Goal: Obtain resource: Obtain resource

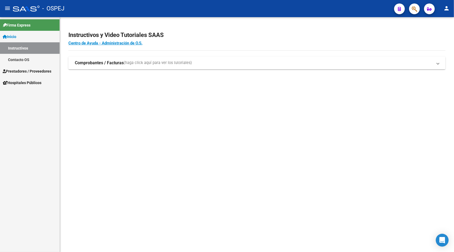
click at [17, 82] on span "Hospitales Públicos" at bounding box center [22, 83] width 39 height 6
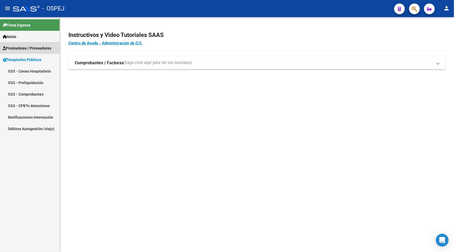
click at [17, 51] on span "Prestadores / Proveedores" at bounding box center [27, 48] width 49 height 6
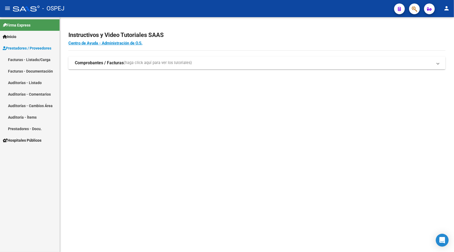
click at [26, 83] on link "Auditorías - Listado" at bounding box center [30, 82] width 60 height 11
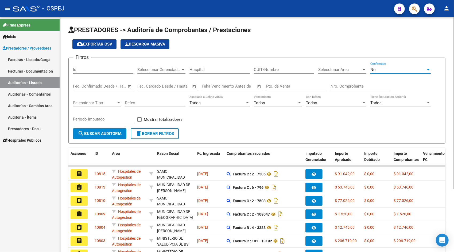
click at [377, 69] on div "No" at bounding box center [398, 69] width 56 height 5
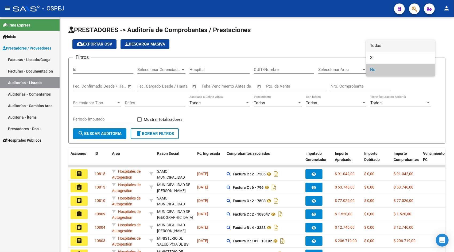
click at [384, 42] on span "Todos" at bounding box center [400, 46] width 60 height 12
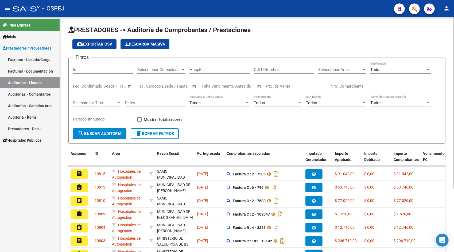
drag, startPoint x: 92, startPoint y: 45, endPoint x: 112, endPoint y: 132, distance: 89.2
click at [112, 132] on app-list-header "PRESTADORES -> Auditoría de Comprobantes / Prestaciones cloud_download Exportar…" at bounding box center [256, 85] width 377 height 118
click at [112, 132] on span "search Buscar Auditoria" at bounding box center [100, 133] width 44 height 5
click at [103, 131] on span "search Buscar Auditoria" at bounding box center [100, 133] width 44 height 5
click at [102, 46] on button "cloud_download Exportar CSV" at bounding box center [94, 44] width 44 height 10
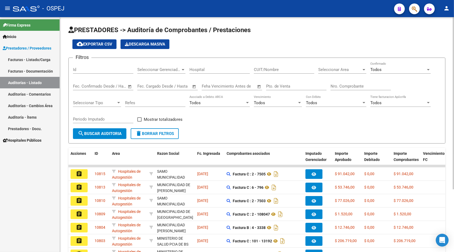
click at [90, 49] on app-list-header "PRESTADORES -> Auditoría de Comprobantes / Prestaciones cloud_download Exportar…" at bounding box center [256, 85] width 377 height 118
click at [84, 42] on span "cloud_download Exportar CSV" at bounding box center [95, 44] width 36 height 5
click at [96, 135] on span "search Buscar Auditoria" at bounding box center [100, 133] width 44 height 5
click at [91, 39] on app-list-header "PRESTADORES -> Auditoría de Comprobantes / Prestaciones cloud_download Exportar…" at bounding box center [256, 85] width 377 height 118
click at [95, 46] on span "cloud_download Exportar CSV" at bounding box center [95, 44] width 36 height 5
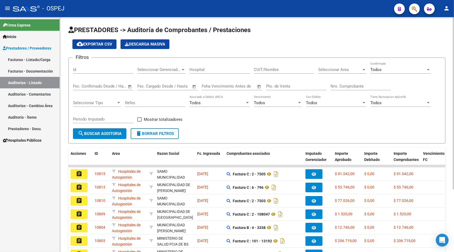
click at [162, 87] on span "–" at bounding box center [161, 86] width 3 height 5
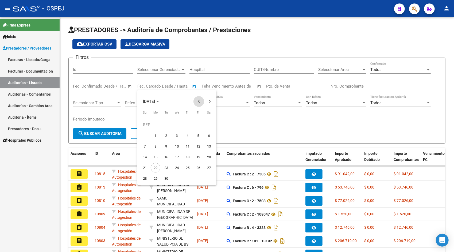
click at [197, 100] on span "Previous month" at bounding box center [199, 101] width 11 height 11
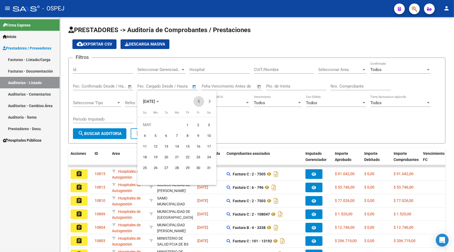
click at [197, 100] on span "Previous month" at bounding box center [199, 101] width 11 height 11
click at [143, 136] on span "1" at bounding box center [145, 135] width 10 height 10
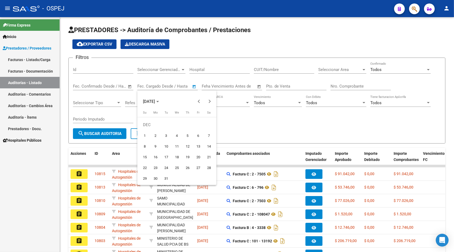
type input "[DATE]"
click at [208, 101] on button "Next month" at bounding box center [209, 101] width 11 height 11
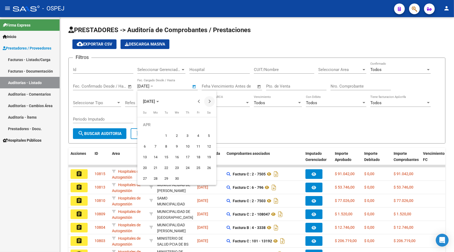
click at [208, 101] on button "Next month" at bounding box center [209, 101] width 11 height 11
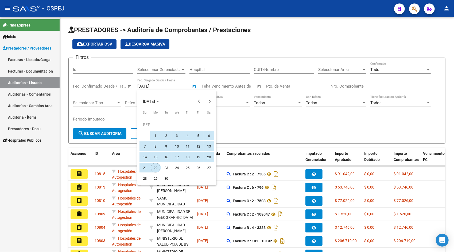
click at [156, 167] on span "22" at bounding box center [156, 168] width 10 height 10
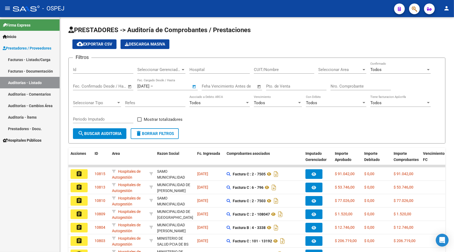
type input "[DATE]"
click at [99, 134] on span "search Buscar Auditoria" at bounding box center [100, 133] width 44 height 5
click at [98, 48] on button "cloud_download Exportar CSV" at bounding box center [94, 44] width 44 height 10
click at [17, 96] on link "Auditorías - Comentarios" at bounding box center [30, 93] width 60 height 11
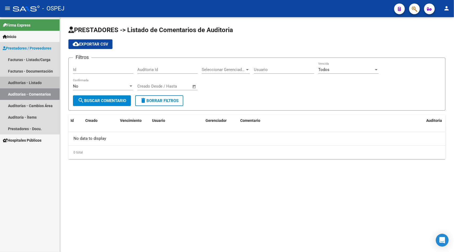
click at [17, 87] on link "Auditorías - Listado" at bounding box center [30, 82] width 60 height 11
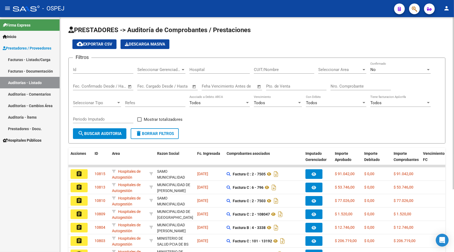
click at [96, 45] on span "cloud_download Exportar CSV" at bounding box center [95, 44] width 36 height 5
click at [75, 71] on input "Id" at bounding box center [103, 69] width 60 height 5
paste input "9294"
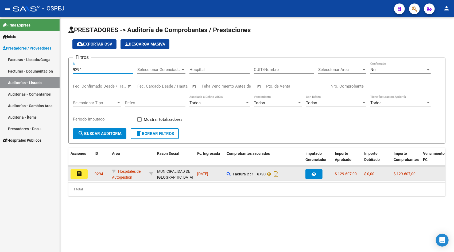
type input "9294"
click at [82, 179] on datatable-body-cell "assignment" at bounding box center [80, 173] width 24 height 13
click at [82, 174] on mat-icon "assignment" at bounding box center [79, 173] width 6 height 6
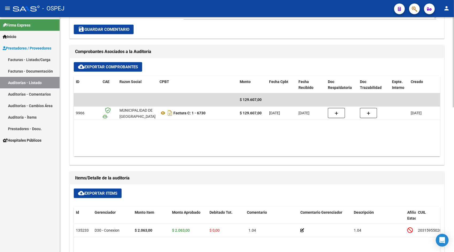
scroll to position [203, 0]
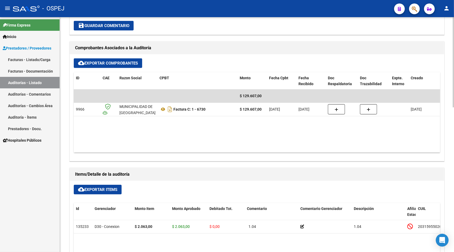
click at [93, 190] on span "cloud_download Exportar Items" at bounding box center [97, 189] width 39 height 5
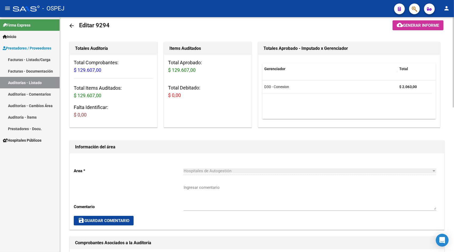
scroll to position [0, 0]
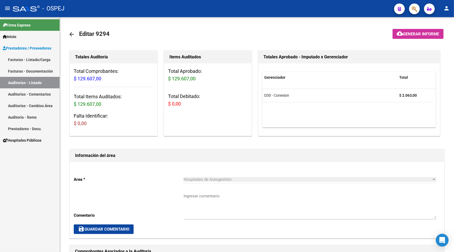
click at [26, 84] on link "Auditorías - Listado" at bounding box center [30, 82] width 60 height 11
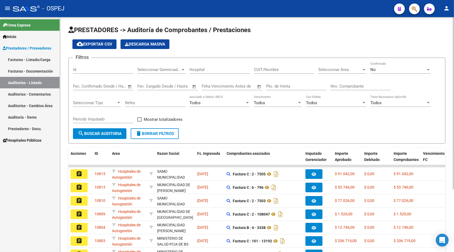
click at [90, 68] on input "Id" at bounding box center [103, 69] width 60 height 5
paste input "9607"
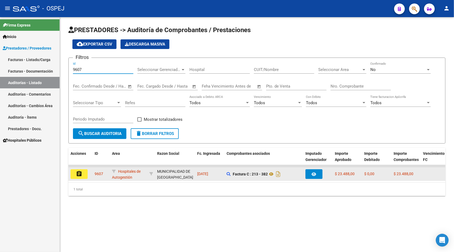
type input "9607"
click at [79, 174] on mat-icon "assignment" at bounding box center [79, 173] width 6 height 6
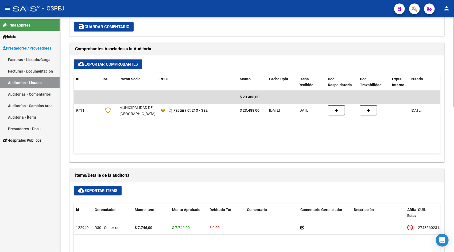
scroll to position [203, 0]
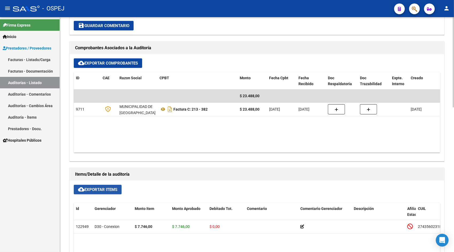
click at [105, 190] on span "cloud_download Exportar Items" at bounding box center [97, 189] width 39 height 5
click at [30, 79] on link "Auditorías - Listado" at bounding box center [30, 82] width 60 height 11
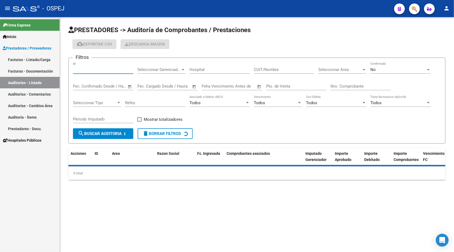
click at [93, 68] on input "Id" at bounding box center [103, 69] width 60 height 5
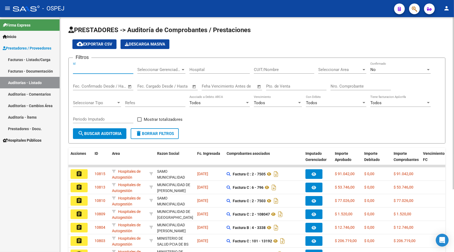
paste input "9612"
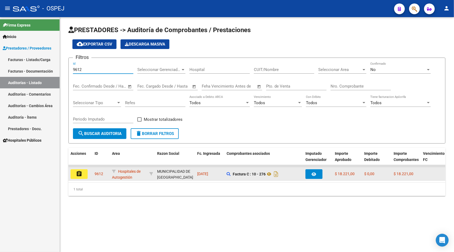
type input "9612"
click at [76, 171] on mat-icon "assignment" at bounding box center [79, 173] width 6 height 6
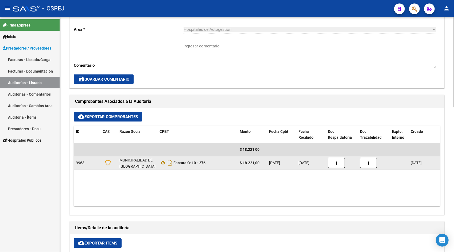
scroll to position [160, 0]
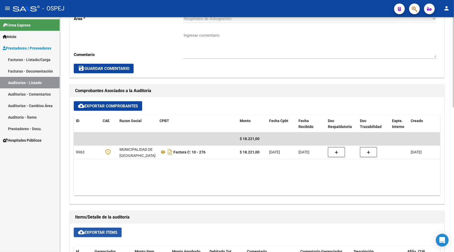
click at [94, 231] on span "cloud_download Exportar Items" at bounding box center [97, 232] width 39 height 5
click at [22, 83] on link "Auditorías - Listado" at bounding box center [30, 82] width 60 height 11
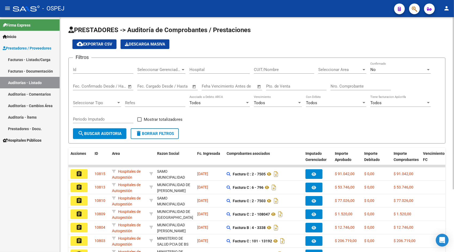
click at [74, 68] on input "Id" at bounding box center [103, 69] width 60 height 5
paste input "9772"
click at [74, 68] on input "9772" at bounding box center [103, 69] width 60 height 5
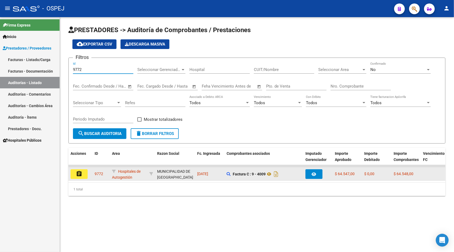
type input "9772"
click at [81, 173] on mat-icon "assignment" at bounding box center [79, 173] width 6 height 6
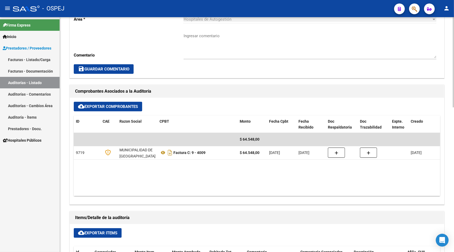
scroll to position [160, 0]
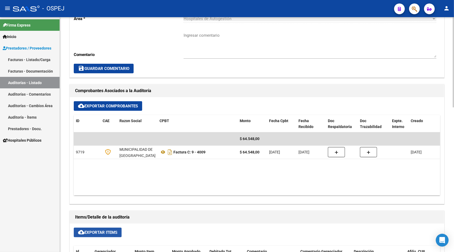
click at [98, 230] on span "cloud_download Exportar Items" at bounding box center [97, 232] width 39 height 5
click at [34, 83] on link "Auditorías - Listado" at bounding box center [30, 82] width 60 height 11
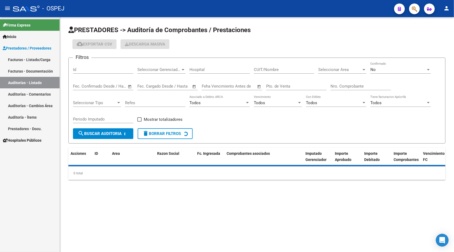
click at [87, 71] on input "Id" at bounding box center [103, 69] width 60 height 5
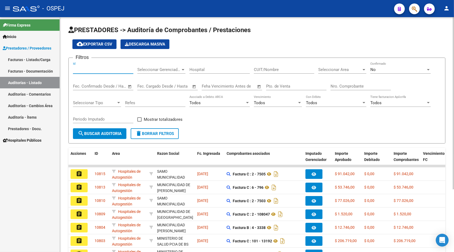
paste input "9902"
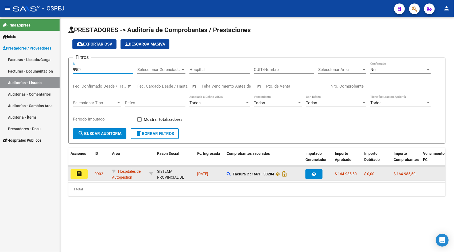
type input "9902"
click at [82, 171] on mat-icon "assignment" at bounding box center [79, 173] width 6 height 6
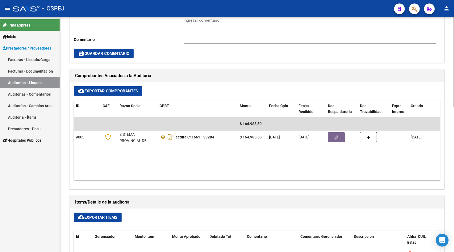
scroll to position [182, 0]
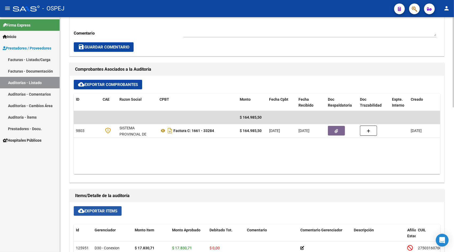
click at [102, 211] on span "cloud_download Exportar Items" at bounding box center [97, 210] width 39 height 5
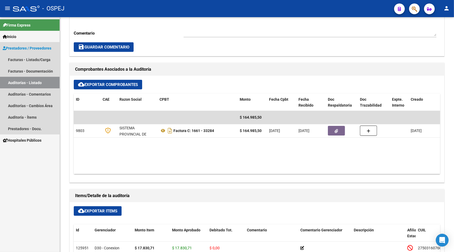
click at [23, 82] on link "Auditorías - Listado" at bounding box center [30, 82] width 60 height 11
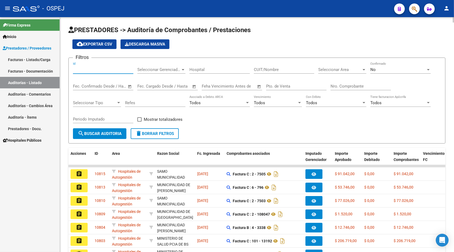
click at [87, 69] on input "Id" at bounding box center [103, 69] width 60 height 5
paste input "9906"
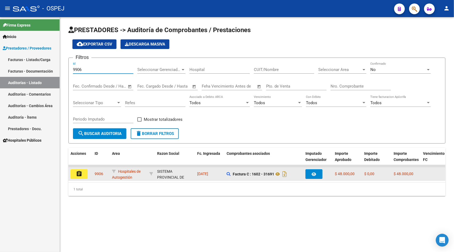
type input "9906"
click at [76, 171] on button "assignment" at bounding box center [79, 174] width 17 height 10
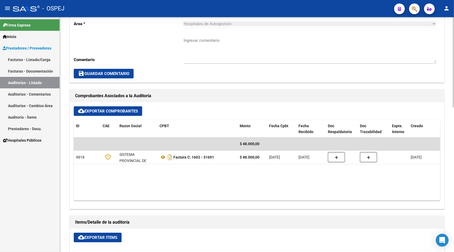
scroll to position [160, 0]
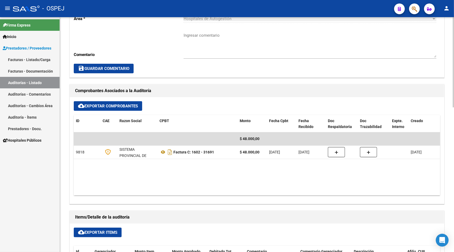
click at [96, 235] on button "cloud_download Exportar Items" at bounding box center [98, 232] width 48 height 10
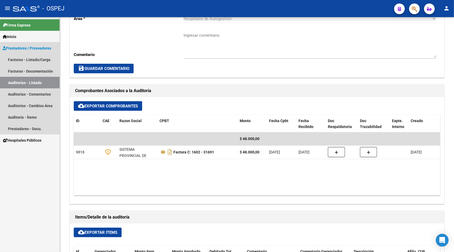
click at [43, 87] on link "Auditorías - Listado" at bounding box center [30, 82] width 60 height 11
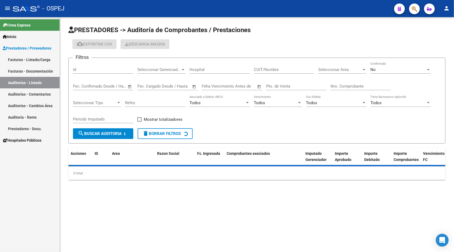
click at [91, 74] on div "Id" at bounding box center [103, 70] width 60 height 17
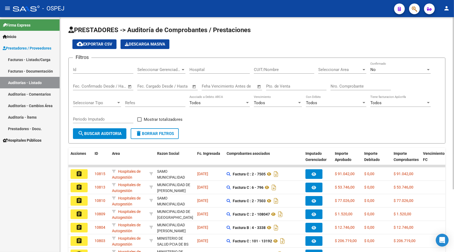
click at [83, 68] on input "Id" at bounding box center [103, 69] width 60 height 5
paste input "9908"
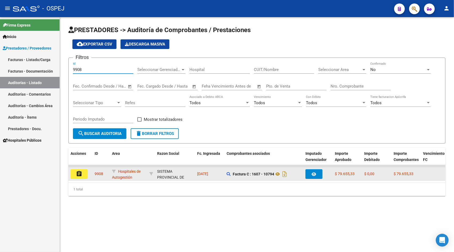
type input "9908"
click at [82, 173] on mat-icon "assignment" at bounding box center [79, 173] width 6 height 6
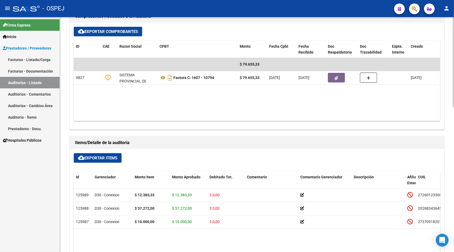
scroll to position [235, 0]
click at [91, 158] on span "cloud_download Exportar Items" at bounding box center [97, 157] width 39 height 5
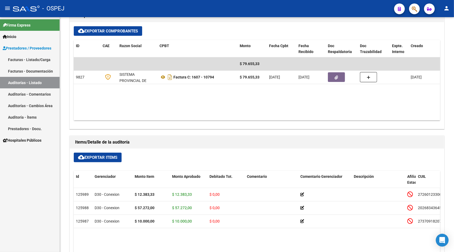
click at [18, 83] on link "Auditorías - Listado" at bounding box center [30, 82] width 60 height 11
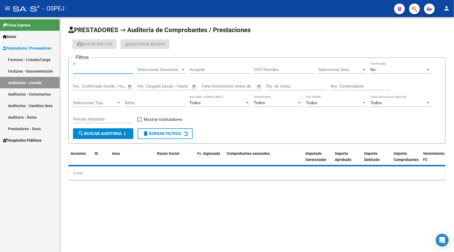
click at [94, 70] on input "Id" at bounding box center [103, 69] width 60 height 5
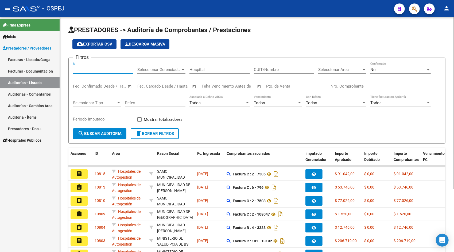
paste input "9909"
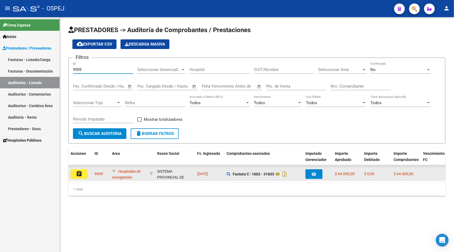
type input "9909"
click at [80, 168] on datatable-body-cell "assignment" at bounding box center [80, 173] width 24 height 13
click at [82, 173] on button "assignment" at bounding box center [79, 174] width 17 height 10
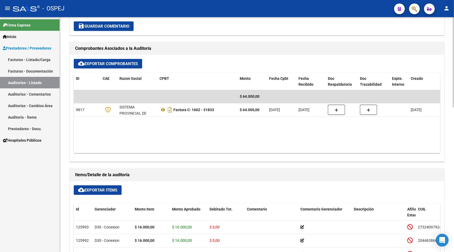
scroll to position [203, 0]
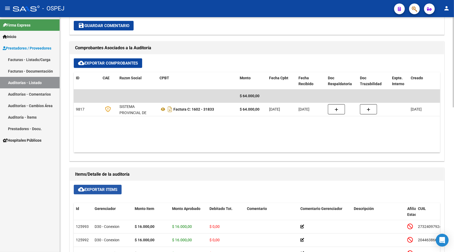
click at [86, 189] on span "cloud_download Exportar Items" at bounding box center [97, 189] width 39 height 5
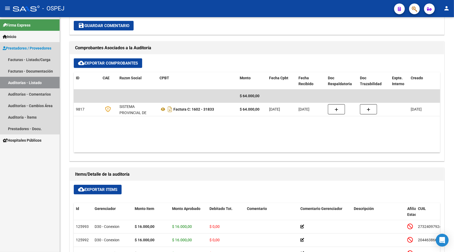
click at [32, 84] on link "Auditorías - Listado" at bounding box center [30, 82] width 60 height 11
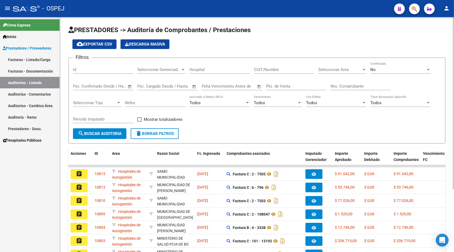
click at [76, 73] on div "Id" at bounding box center [103, 67] width 60 height 11
paste input "10058"
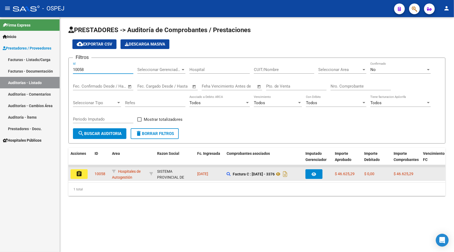
type input "10058"
click at [82, 175] on mat-icon "assignment" at bounding box center [79, 173] width 6 height 6
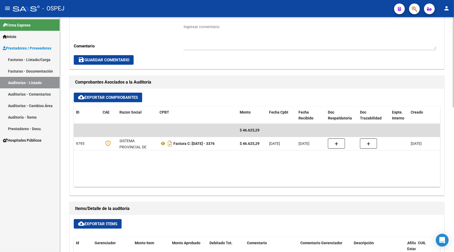
scroll to position [203, 0]
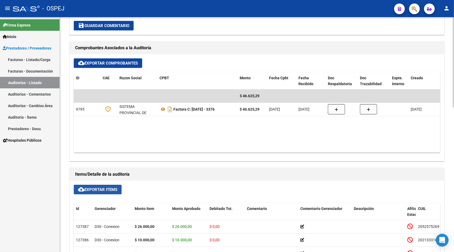
click at [97, 188] on span "cloud_download Exportar Items" at bounding box center [97, 189] width 39 height 5
click at [22, 82] on link "Auditorías - Listado" at bounding box center [30, 82] width 60 height 11
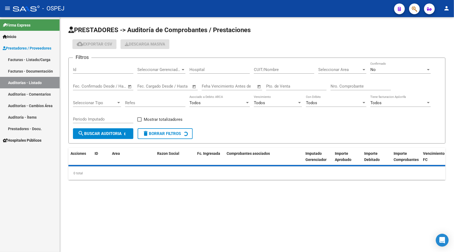
click at [93, 69] on input "Id" at bounding box center [103, 69] width 60 height 5
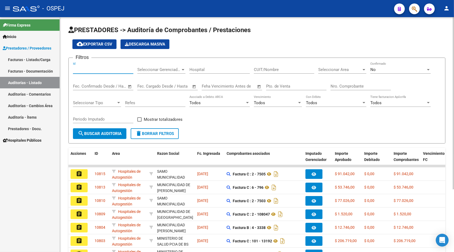
paste input "10059"
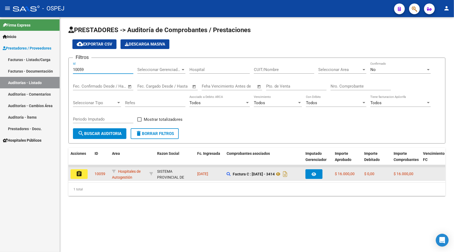
type input "10059"
click at [81, 173] on mat-icon "assignment" at bounding box center [79, 173] width 6 height 6
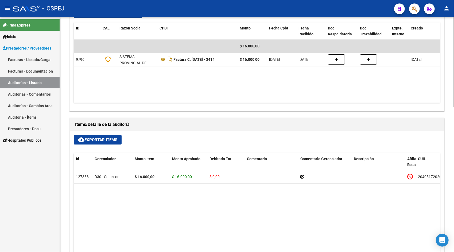
scroll to position [257, 0]
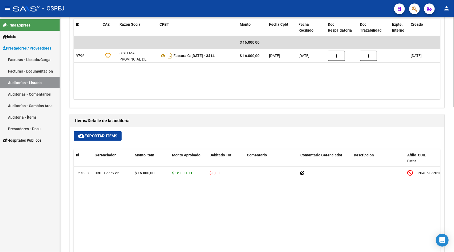
click at [96, 136] on span "cloud_download Exportar Items" at bounding box center [97, 135] width 39 height 5
click at [26, 80] on link "Auditorías - Listado" at bounding box center [30, 82] width 60 height 11
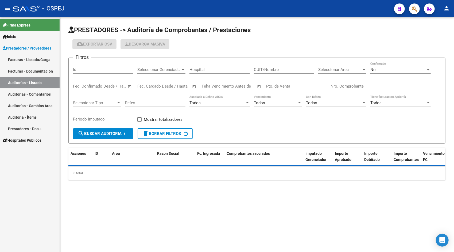
click at [94, 71] on input "Id" at bounding box center [103, 69] width 60 height 5
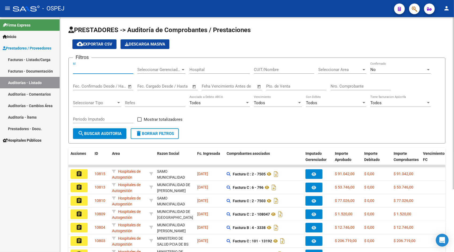
paste input "10060"
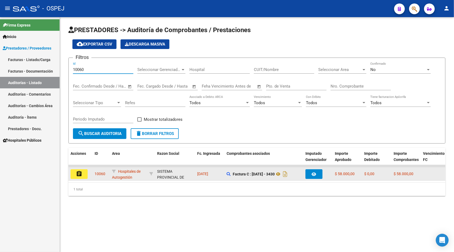
type input "10060"
click at [85, 173] on button "assignment" at bounding box center [79, 174] width 17 height 10
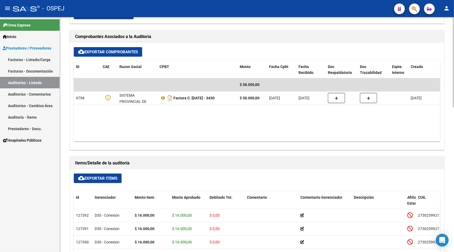
scroll to position [225, 0]
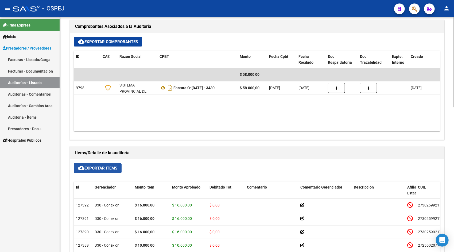
click at [89, 168] on span "cloud_download Exportar Items" at bounding box center [97, 167] width 39 height 5
click at [36, 82] on link "Auditorías - Listado" at bounding box center [30, 82] width 60 height 11
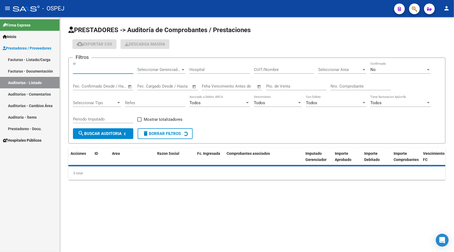
click at [96, 70] on input "Id" at bounding box center [103, 69] width 60 height 5
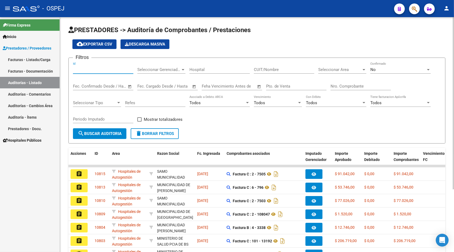
paste input "10061"
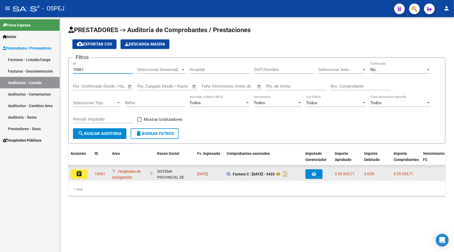
type input "10061"
click at [78, 177] on button "assignment" at bounding box center [79, 174] width 17 height 10
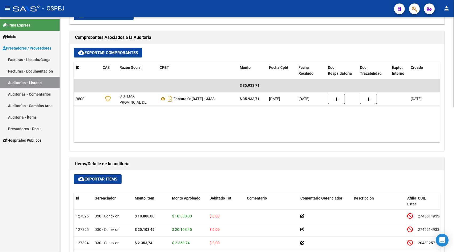
scroll to position [214, 0]
click at [106, 180] on span "cloud_download Exportar Items" at bounding box center [97, 178] width 39 height 5
click at [33, 84] on link "Auditorías - Listado" at bounding box center [30, 82] width 60 height 11
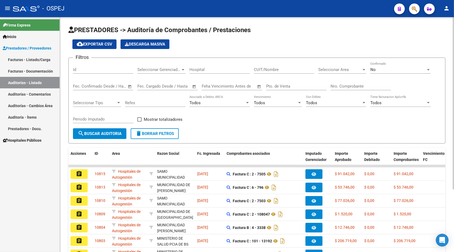
click at [96, 70] on input "Id" at bounding box center [103, 69] width 60 height 5
paste input "10062"
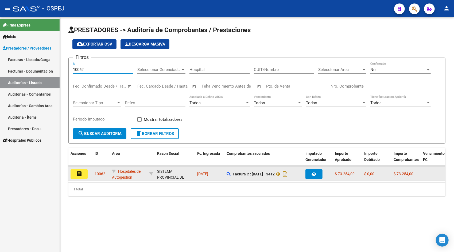
type input "10062"
click at [82, 172] on button "assignment" at bounding box center [79, 174] width 17 height 10
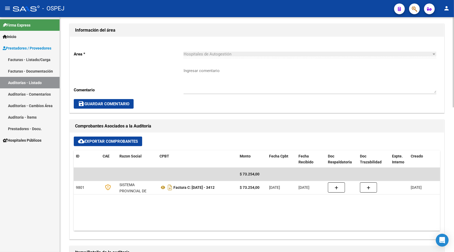
scroll to position [150, 0]
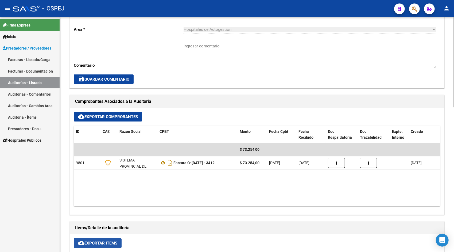
click at [98, 245] on button "cloud_download Exportar Items" at bounding box center [98, 243] width 48 height 10
click at [32, 82] on link "Auditorías - Listado" at bounding box center [30, 82] width 60 height 11
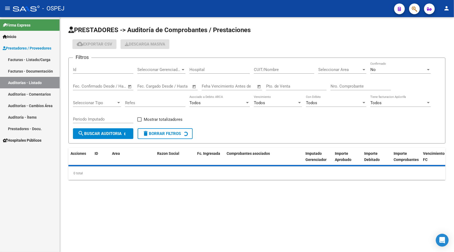
click at [92, 67] on input "Id" at bounding box center [103, 69] width 60 height 5
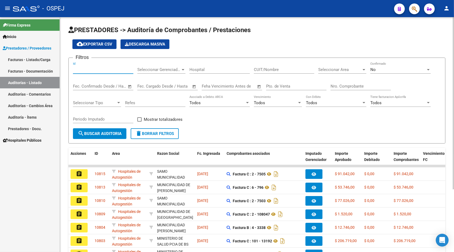
paste input "10063"
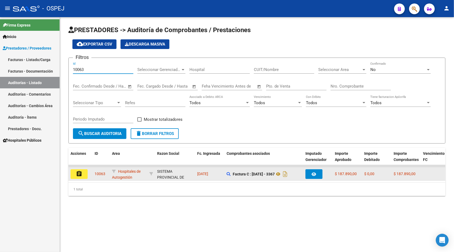
type input "10063"
click at [84, 170] on datatable-body-cell "assignment" at bounding box center [80, 173] width 24 height 13
click at [83, 176] on button "assignment" at bounding box center [79, 174] width 17 height 10
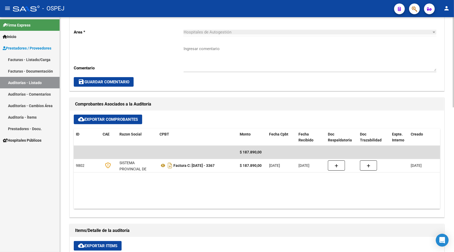
scroll to position [150, 0]
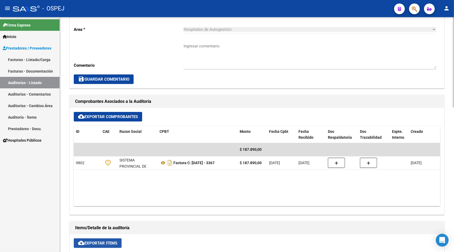
click at [91, 242] on span "cloud_download Exportar Items" at bounding box center [97, 242] width 39 height 5
click at [24, 87] on link "Auditorías - Listado" at bounding box center [30, 82] width 60 height 11
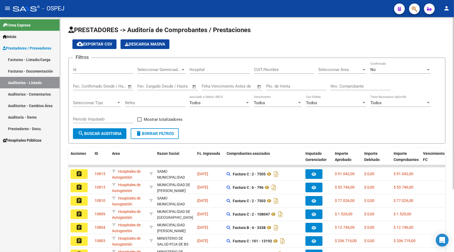
click at [79, 75] on div "Id" at bounding box center [103, 70] width 60 height 17
click at [80, 71] on input "Id" at bounding box center [103, 69] width 60 height 5
paste input "10064"
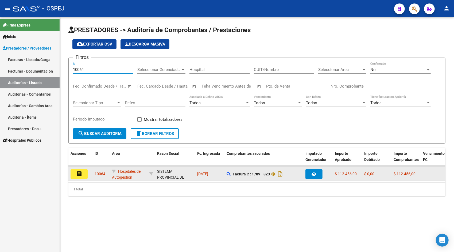
type input "10064"
click at [73, 176] on button "assignment" at bounding box center [79, 174] width 17 height 10
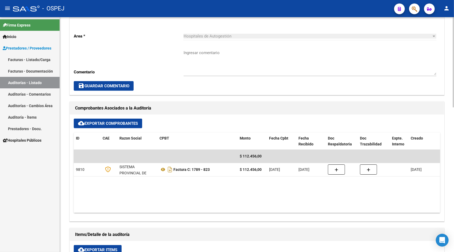
scroll to position [192, 0]
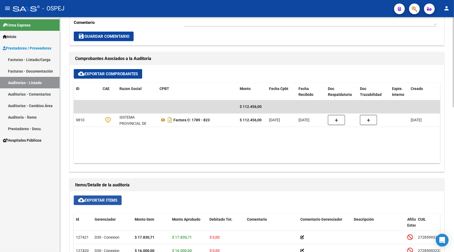
click at [104, 198] on span "cloud_download Exportar Items" at bounding box center [97, 200] width 39 height 5
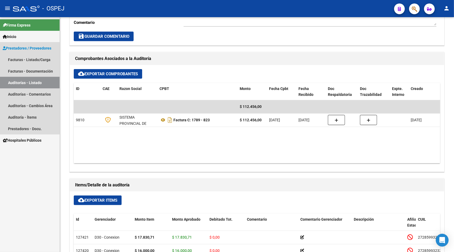
click at [32, 81] on link "Auditorías - Listado" at bounding box center [30, 82] width 60 height 11
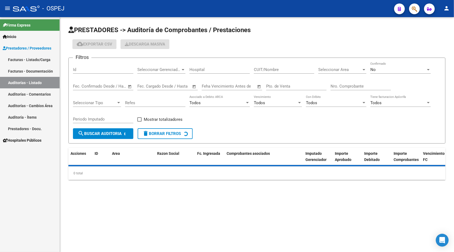
click at [96, 71] on input "Id" at bounding box center [103, 69] width 60 height 5
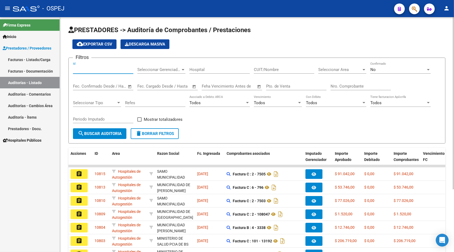
paste input "10065"
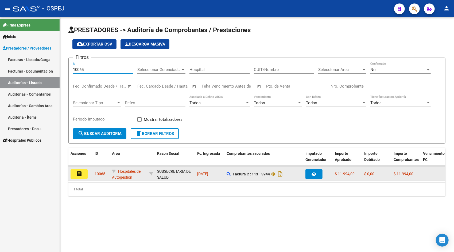
type input "10065"
click at [82, 173] on mat-icon "assignment" at bounding box center [79, 173] width 6 height 6
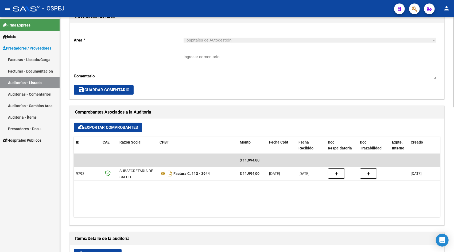
scroll to position [150, 0]
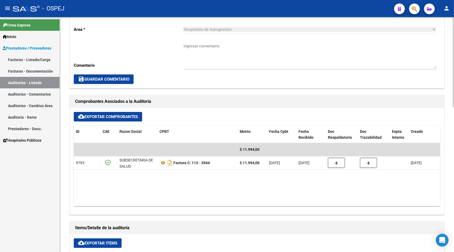
click at [89, 245] on button "cloud_download Exportar Items" at bounding box center [98, 243] width 48 height 10
click at [25, 86] on link "Auditorías - Listado" at bounding box center [30, 82] width 60 height 11
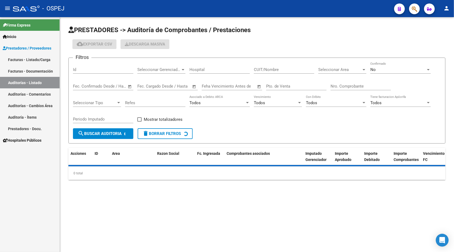
click at [98, 65] on div "Id" at bounding box center [103, 67] width 60 height 11
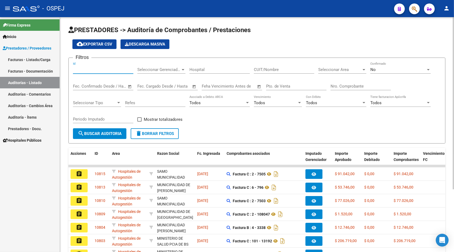
paste input "10066"
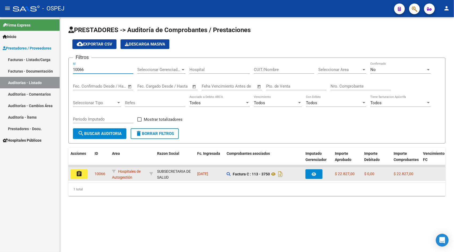
type input "10066"
click at [82, 175] on mat-icon "assignment" at bounding box center [79, 173] width 6 height 6
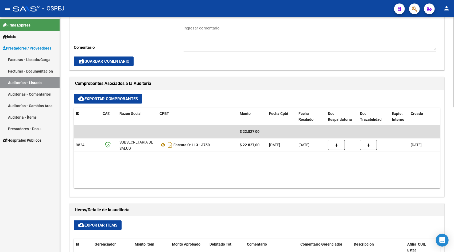
scroll to position [182, 0]
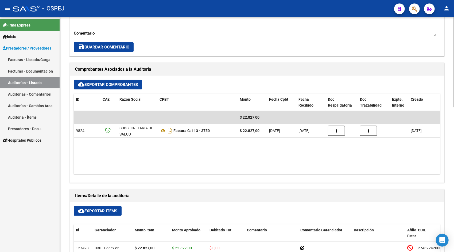
click at [86, 211] on span "cloud_download Exportar Items" at bounding box center [97, 210] width 39 height 5
click at [16, 87] on link "Auditorías - Listado" at bounding box center [30, 82] width 60 height 11
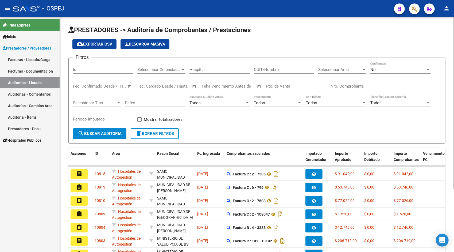
click at [84, 66] on div "Id" at bounding box center [103, 67] width 60 height 11
paste input "10067"
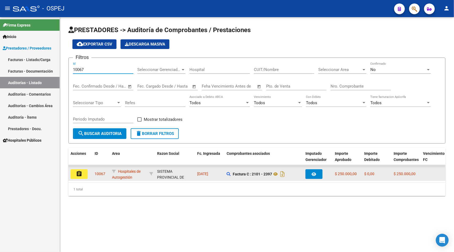
type input "10067"
click at [79, 173] on mat-icon "assignment" at bounding box center [79, 173] width 6 height 6
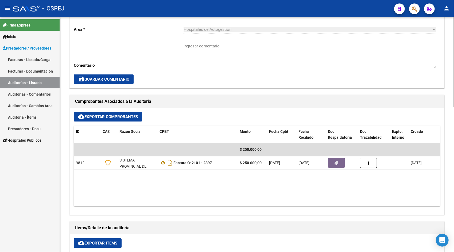
scroll to position [182, 0]
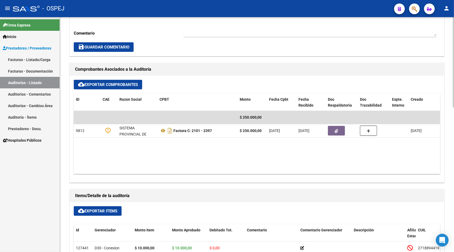
click at [98, 211] on span "cloud_download Exportar Items" at bounding box center [97, 210] width 39 height 5
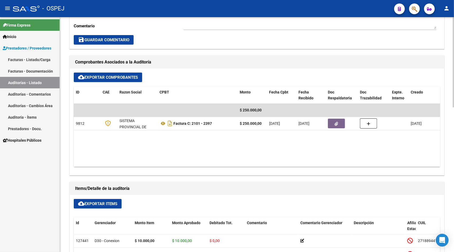
scroll to position [192, 0]
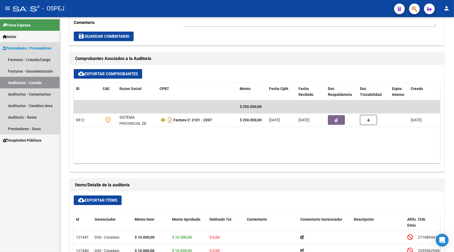
click at [37, 84] on link "Auditorías - Listado" at bounding box center [30, 82] width 60 height 11
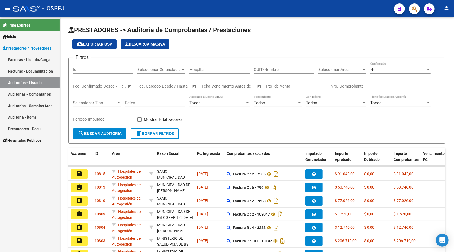
click at [83, 69] on input "Id" at bounding box center [103, 69] width 60 height 5
paste input "10069"
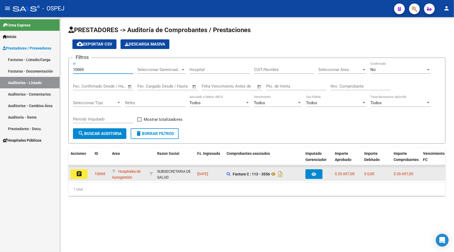
type input "10069"
click at [78, 175] on mat-icon "assignment" at bounding box center [79, 173] width 6 height 6
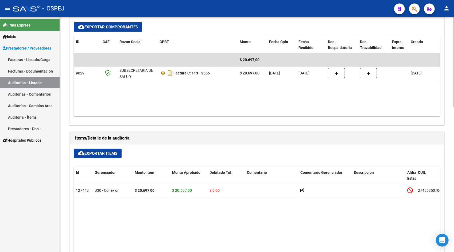
scroll to position [246, 0]
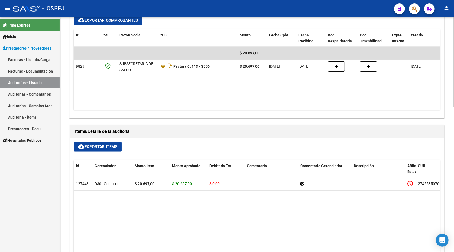
click at [102, 144] on span "cloud_download Exportar Items" at bounding box center [97, 146] width 39 height 5
click at [48, 83] on link "Auditorías - Listado" at bounding box center [30, 82] width 60 height 11
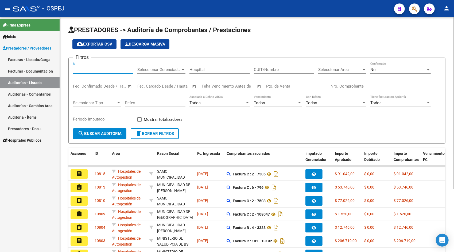
click at [90, 69] on input "Id" at bounding box center [103, 69] width 60 height 5
paste input "10070"
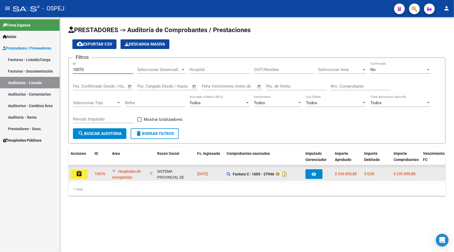
type input "10070"
click at [75, 173] on button "assignment" at bounding box center [79, 174] width 17 height 10
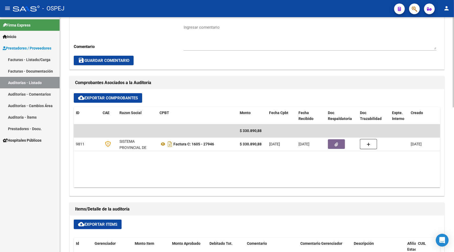
scroll to position [171, 0]
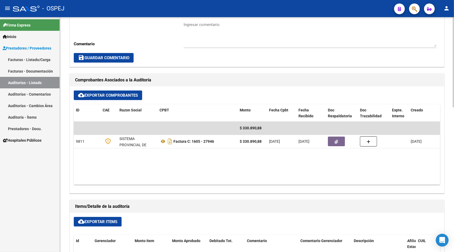
click at [88, 223] on button "cloud_download Exportar Items" at bounding box center [98, 222] width 48 height 10
click at [43, 81] on link "Auditorías - Listado" at bounding box center [30, 82] width 60 height 11
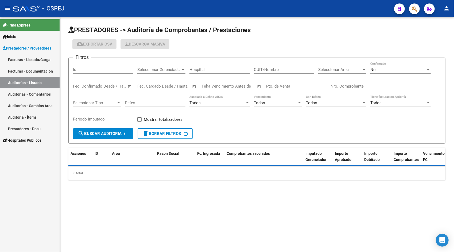
click at [96, 71] on input "Id" at bounding box center [103, 69] width 60 height 5
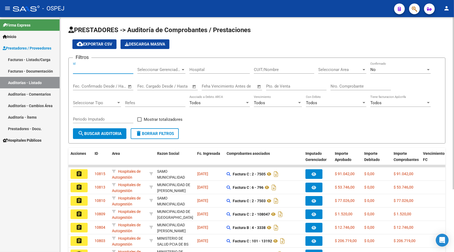
paste input "10078"
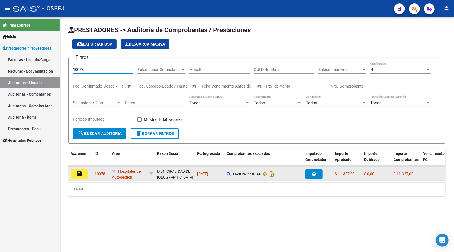
type input "10078"
click at [75, 179] on datatable-body-cell "assignment" at bounding box center [80, 173] width 24 height 13
click at [75, 175] on button "assignment" at bounding box center [79, 174] width 17 height 10
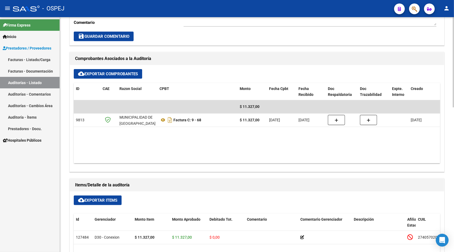
scroll to position [214, 0]
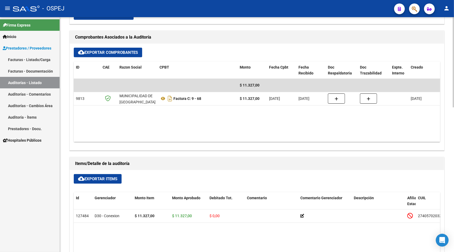
click at [94, 178] on span "cloud_download Exportar Items" at bounding box center [97, 178] width 39 height 5
click at [30, 85] on link "Auditorías - Listado" at bounding box center [30, 82] width 60 height 11
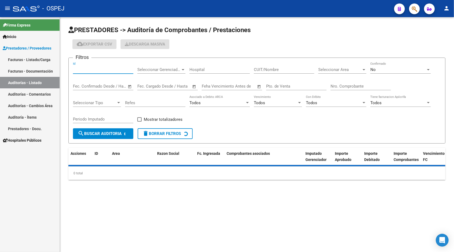
click at [101, 71] on input "Id" at bounding box center [103, 69] width 60 height 5
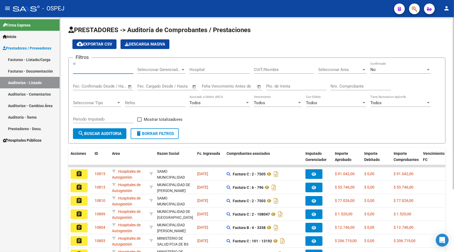
paste input "10079"
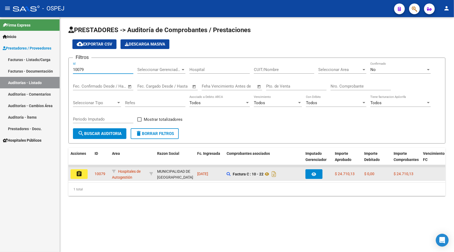
type input "10079"
click at [82, 176] on mat-icon "assignment" at bounding box center [79, 173] width 6 height 6
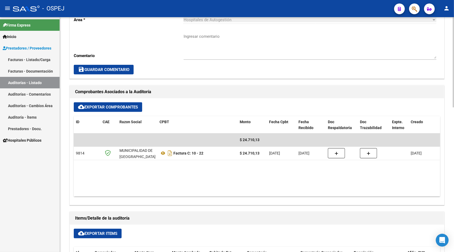
scroll to position [160, 0]
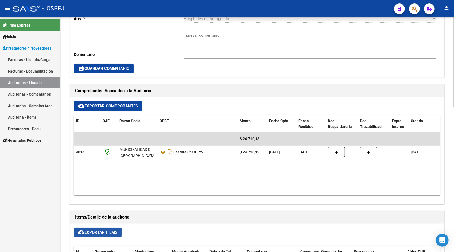
click at [89, 231] on span "cloud_download Exportar Items" at bounding box center [97, 232] width 39 height 5
click at [26, 84] on link "Auditorías - Listado" at bounding box center [30, 82] width 60 height 11
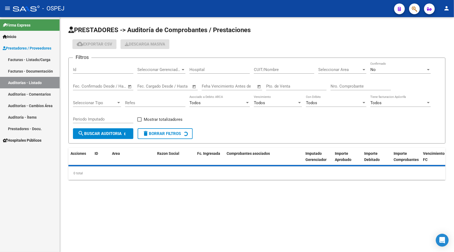
click at [94, 67] on input "Id" at bounding box center [103, 69] width 60 height 5
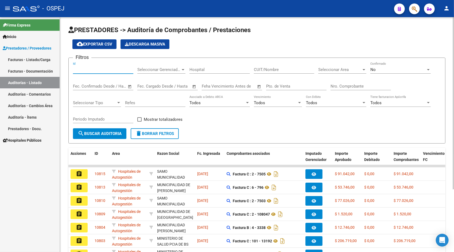
paste input "10080"
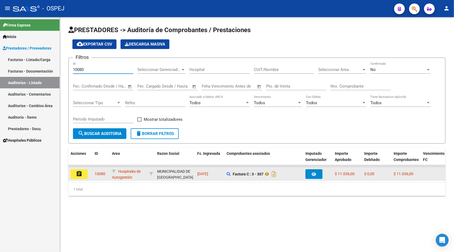
type input "10080"
click at [77, 177] on button "assignment" at bounding box center [79, 174] width 17 height 10
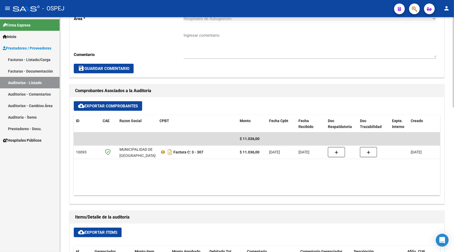
scroll to position [171, 0]
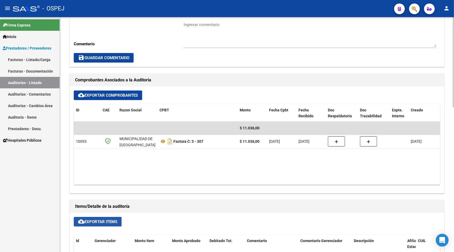
click at [107, 222] on span "cloud_download Exportar Items" at bounding box center [97, 221] width 39 height 5
click at [27, 79] on link "Auditorías - Listado" at bounding box center [30, 82] width 60 height 11
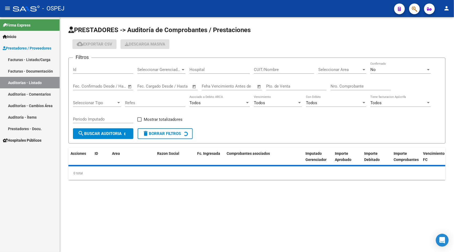
click at [82, 71] on input "Id" at bounding box center [103, 69] width 60 height 5
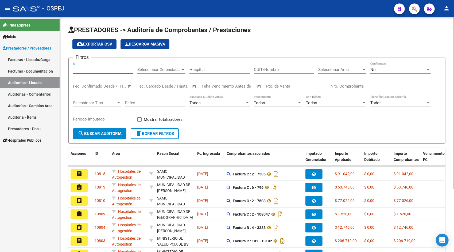
paste input "10081"
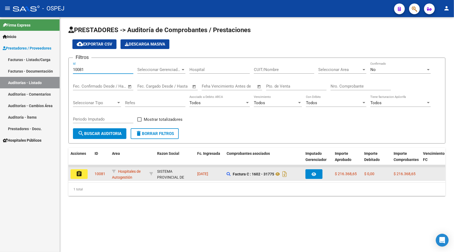
type input "10081"
click at [81, 175] on mat-icon "assignment" at bounding box center [79, 173] width 6 height 6
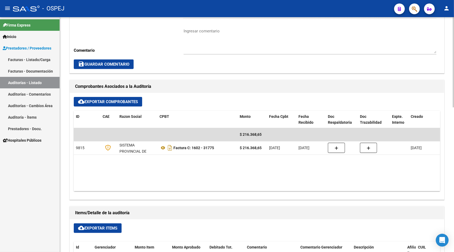
scroll to position [171, 0]
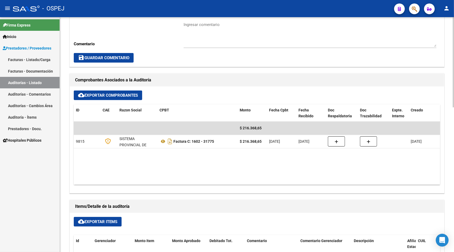
click at [87, 222] on span "cloud_download Exportar Items" at bounding box center [97, 221] width 39 height 5
click at [34, 84] on link "Auditorías - Listado" at bounding box center [30, 82] width 60 height 11
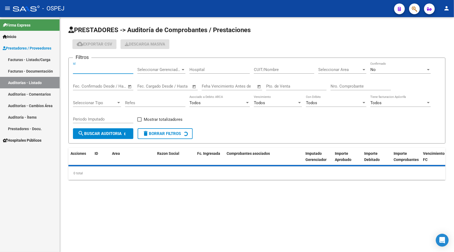
click at [88, 70] on input "Id" at bounding box center [103, 69] width 60 height 5
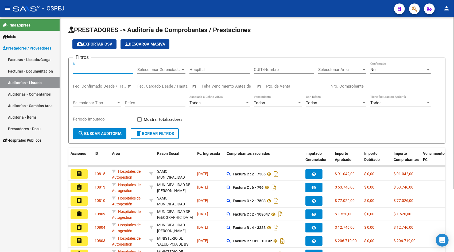
paste input "10082"
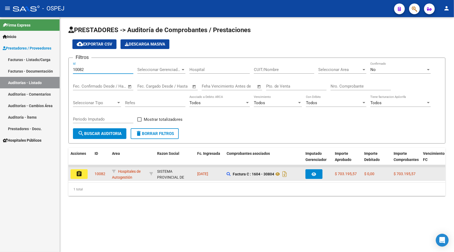
type input "10082"
click at [78, 178] on button "assignment" at bounding box center [79, 174] width 17 height 10
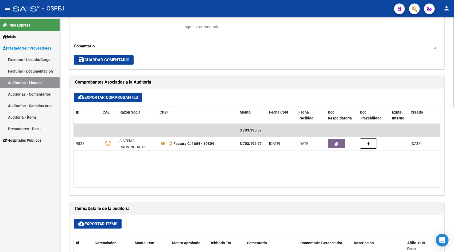
scroll to position [171, 0]
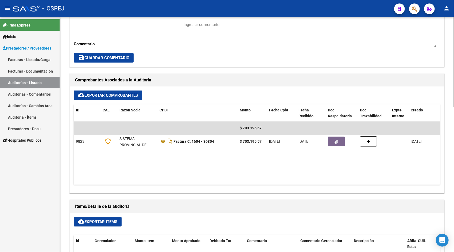
click at [95, 222] on span "cloud_download Exportar Items" at bounding box center [97, 221] width 39 height 5
click at [35, 79] on link "Auditorías - Listado" at bounding box center [30, 82] width 60 height 11
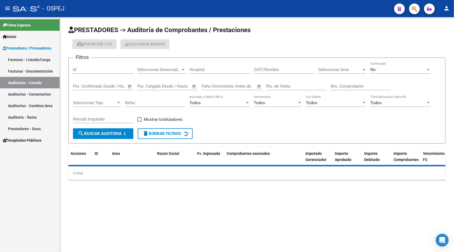
click at [92, 68] on input "Id" at bounding box center [103, 69] width 60 height 5
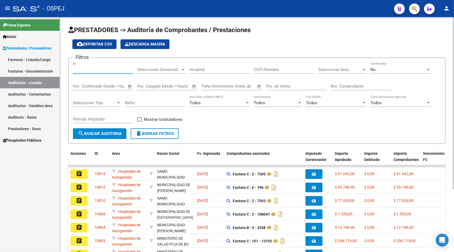
paste input "10102"
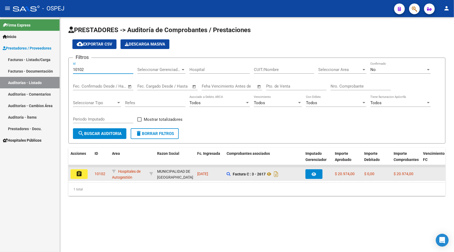
type input "10102"
click at [83, 173] on button "assignment" at bounding box center [79, 174] width 17 height 10
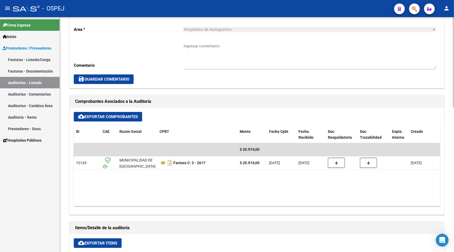
scroll to position [160, 0]
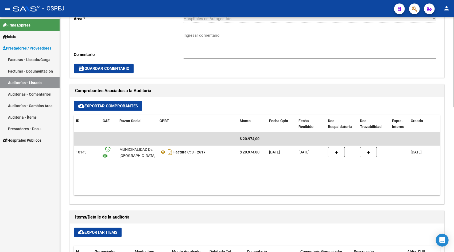
click at [104, 231] on span "cloud_download Exportar Items" at bounding box center [97, 232] width 39 height 5
click at [38, 83] on link "Auditorías - Listado" at bounding box center [30, 82] width 60 height 11
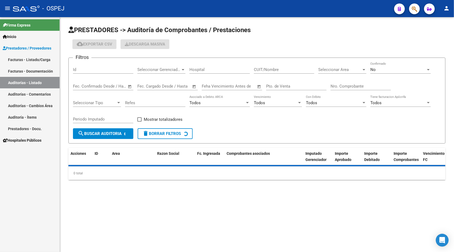
click at [88, 68] on input "Id" at bounding box center [103, 69] width 60 height 5
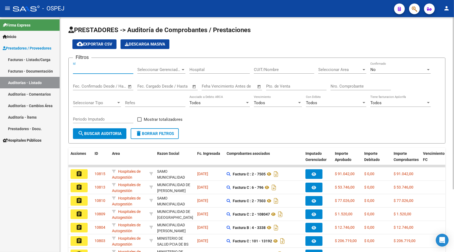
paste input "10105"
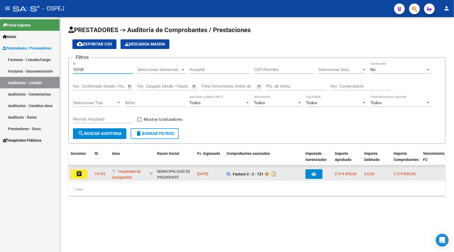
type input "10105"
click at [80, 174] on mat-icon "assignment" at bounding box center [79, 173] width 6 height 6
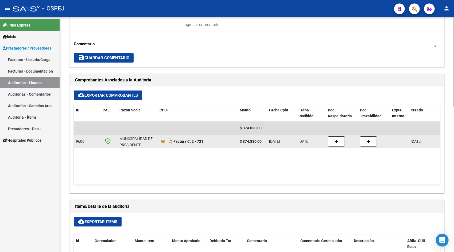
scroll to position [182, 0]
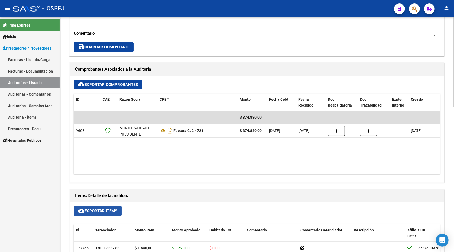
click at [101, 208] on span "cloud_download Exportar Items" at bounding box center [97, 210] width 39 height 5
click at [35, 85] on link "Auditorías - Listado" at bounding box center [30, 82] width 60 height 11
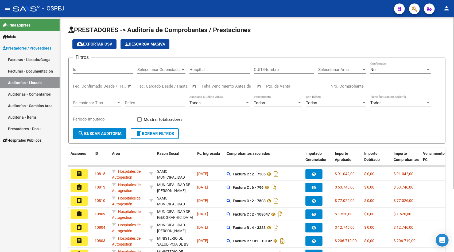
click at [83, 71] on input "Id" at bounding box center [103, 69] width 60 height 5
paste input "10109"
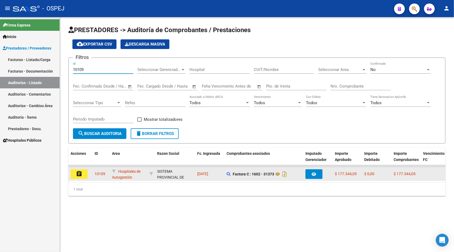
type input "10109"
click at [83, 172] on button "assignment" at bounding box center [79, 174] width 17 height 10
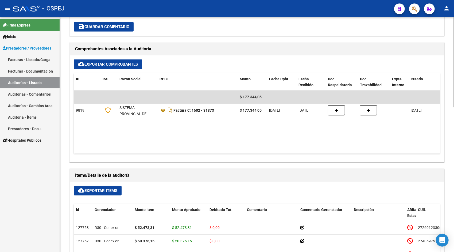
scroll to position [203, 0]
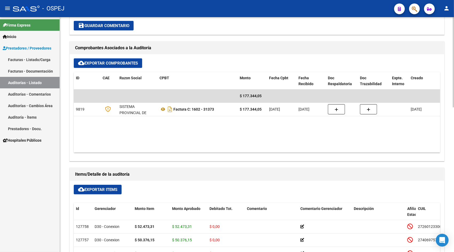
click at [99, 186] on button "cloud_download Exportar Items" at bounding box center [98, 189] width 48 height 10
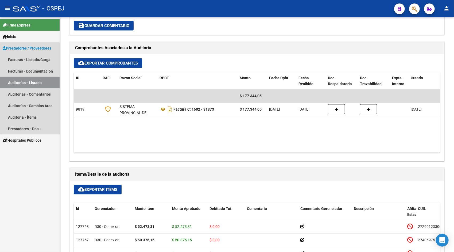
click at [41, 78] on link "Auditorías - Listado" at bounding box center [30, 82] width 60 height 11
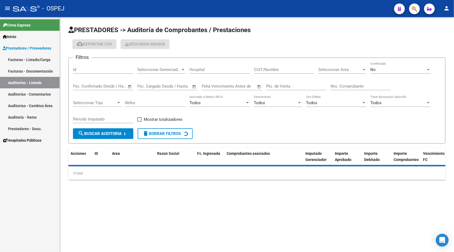
click at [94, 69] on input "Id" at bounding box center [103, 69] width 60 height 5
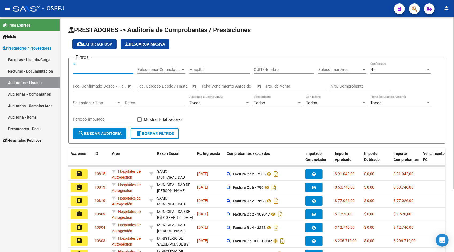
paste input "10112"
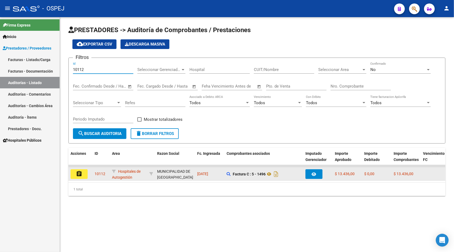
type input "10112"
click at [80, 176] on mat-icon "assignment" at bounding box center [79, 173] width 6 height 6
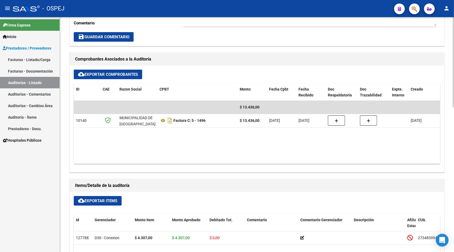
scroll to position [192, 0]
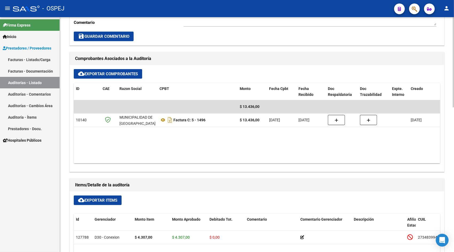
click at [88, 203] on button "cloud_download Exportar Items" at bounding box center [98, 200] width 48 height 10
click at [20, 84] on link "Auditorías - Listado" at bounding box center [30, 82] width 60 height 11
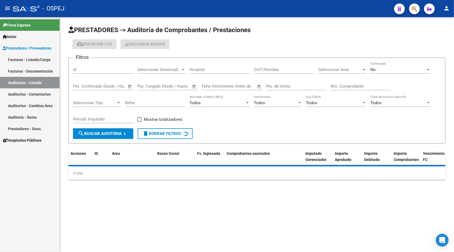
click at [93, 68] on input "Id" at bounding box center [103, 69] width 60 height 5
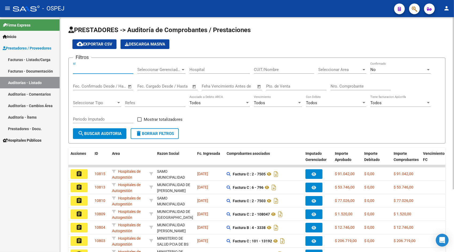
paste input "10142"
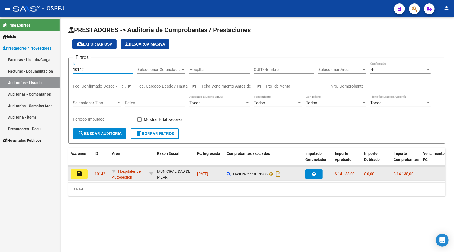
type input "10142"
click at [78, 173] on mat-icon "assignment" at bounding box center [79, 173] width 6 height 6
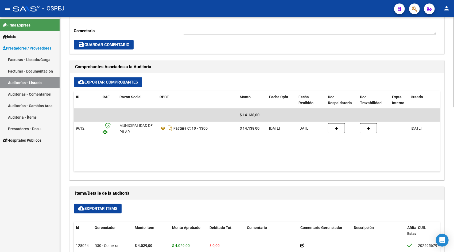
scroll to position [203, 0]
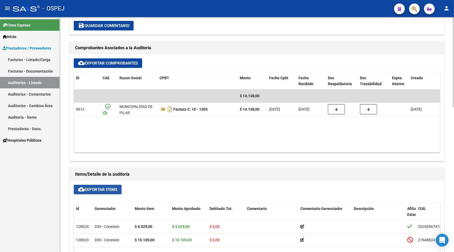
click at [106, 190] on span "cloud_download Exportar Items" at bounding box center [97, 189] width 39 height 5
click at [30, 83] on link "Auditorías - Listado" at bounding box center [30, 82] width 60 height 11
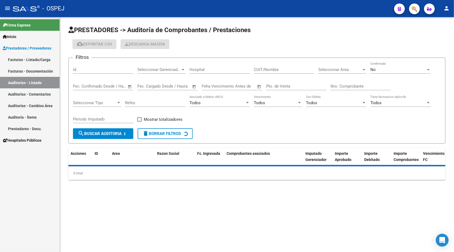
click at [87, 68] on input "Id" at bounding box center [103, 69] width 60 height 5
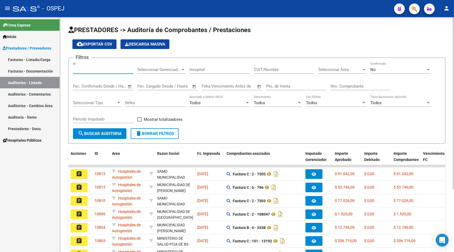
paste input "10169"
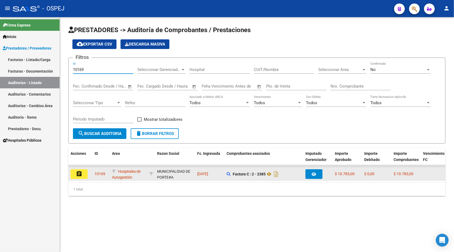
type input "10169"
click at [81, 179] on datatable-body-cell "assignment" at bounding box center [80, 173] width 24 height 13
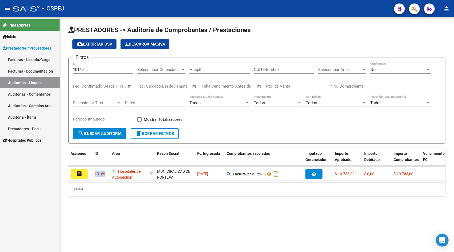
click at [79, 177] on button "assignment" at bounding box center [79, 174] width 17 height 10
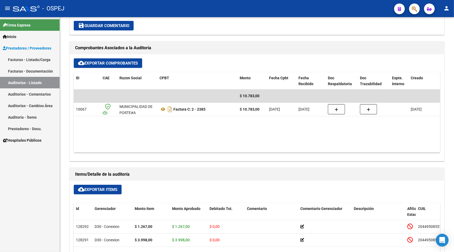
scroll to position [214, 0]
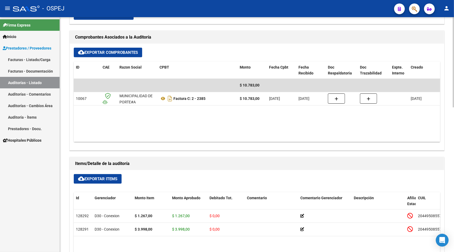
click at [105, 176] on span "cloud_download Exportar Items" at bounding box center [97, 178] width 39 height 5
click at [19, 82] on link "Auditorías - Listado" at bounding box center [30, 82] width 60 height 11
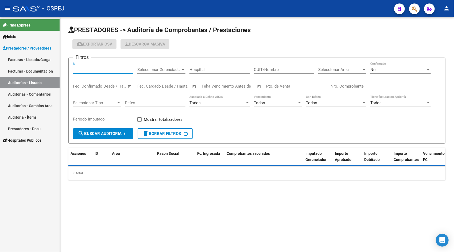
click at [87, 70] on input "Id" at bounding box center [103, 69] width 60 height 5
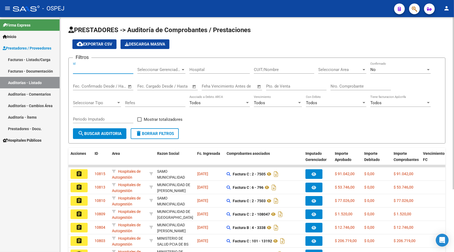
paste input "10438"
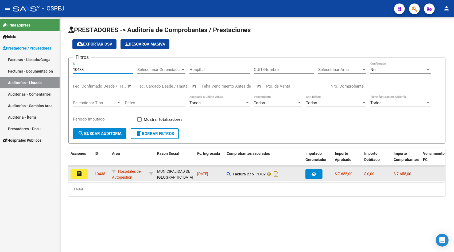
type input "10438"
click at [81, 169] on button "assignment" at bounding box center [79, 174] width 17 height 10
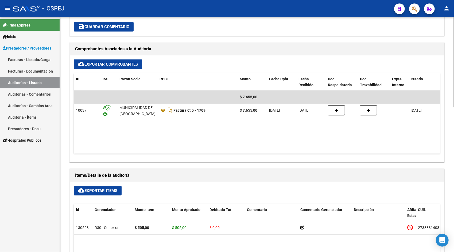
scroll to position [203, 0]
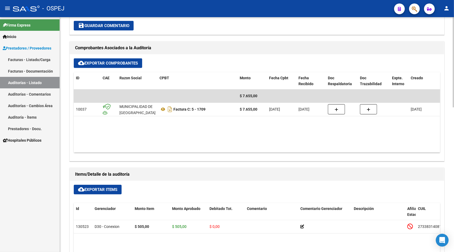
click at [104, 187] on span "cloud_download Exportar Items" at bounding box center [97, 189] width 39 height 5
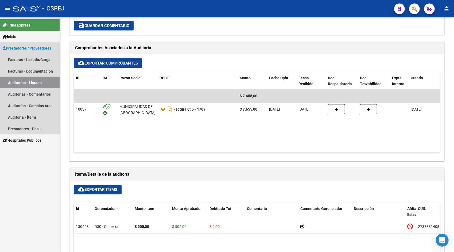
click at [34, 78] on link "Auditorías - Listado" at bounding box center [30, 82] width 60 height 11
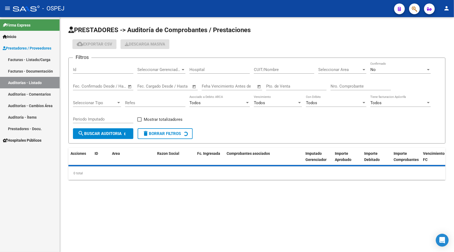
click at [93, 67] on div "Id" at bounding box center [103, 67] width 60 height 11
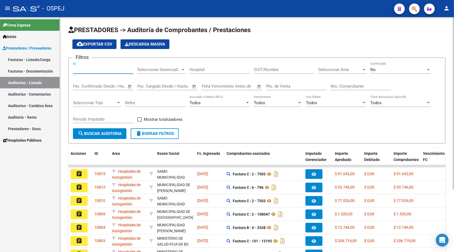
paste input "10454"
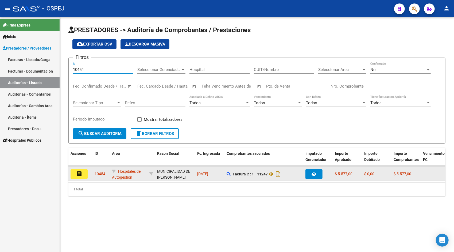
type input "10454"
click at [79, 180] on datatable-body-cell "assignment" at bounding box center [80, 173] width 24 height 13
click at [79, 174] on mat-icon "assignment" at bounding box center [79, 173] width 6 height 6
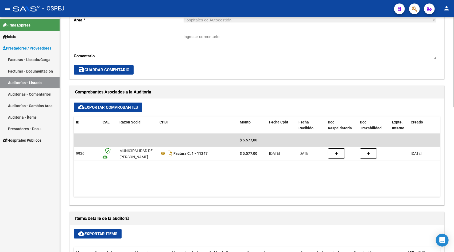
scroll to position [160, 0]
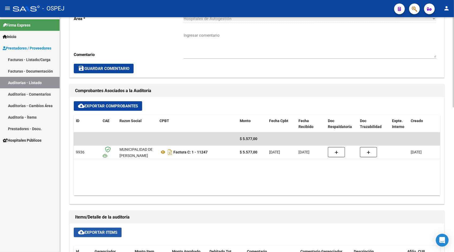
click at [103, 230] on span "cloud_download Exportar Items" at bounding box center [97, 232] width 39 height 5
click at [24, 87] on link "Auditorías - Listado" at bounding box center [30, 82] width 60 height 11
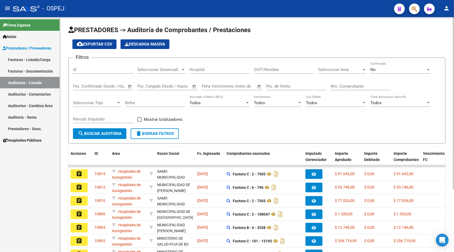
click at [95, 74] on div "Id" at bounding box center [103, 70] width 60 height 17
click at [87, 70] on input "Id" at bounding box center [103, 69] width 60 height 5
paste input "10474"
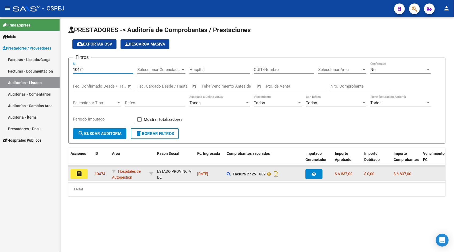
type input "10474"
click at [79, 174] on mat-icon "assignment" at bounding box center [79, 173] width 6 height 6
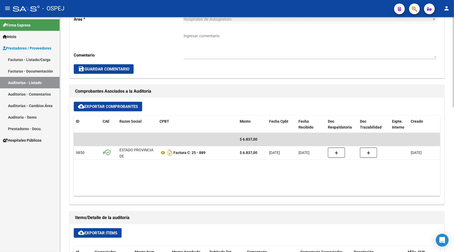
scroll to position [160, 0]
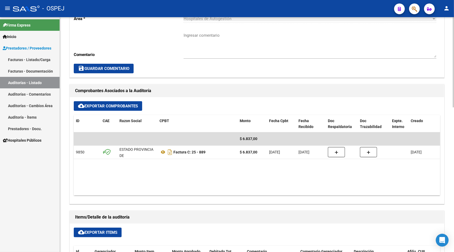
click at [99, 230] on span "cloud_download Exportar Items" at bounding box center [97, 232] width 39 height 5
click at [33, 83] on link "Auditorías - Listado" at bounding box center [30, 82] width 60 height 11
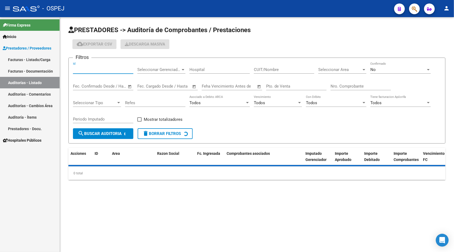
click at [91, 67] on input "Id" at bounding box center [103, 69] width 60 height 5
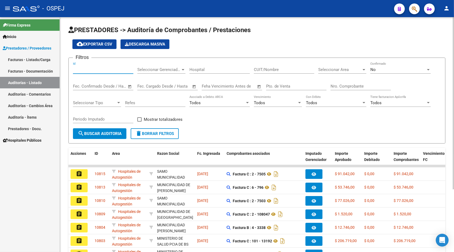
paste input "10582"
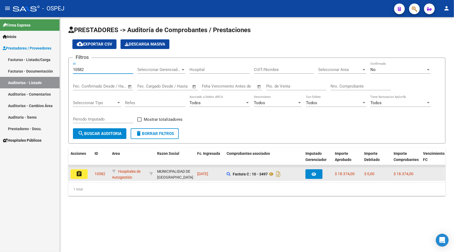
type input "10582"
click at [81, 175] on mat-icon "assignment" at bounding box center [79, 173] width 6 height 6
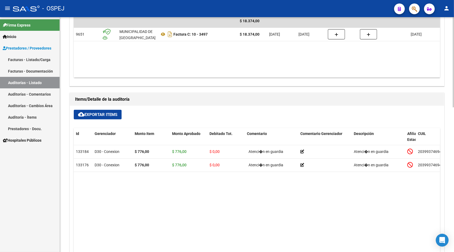
scroll to position [310, 0]
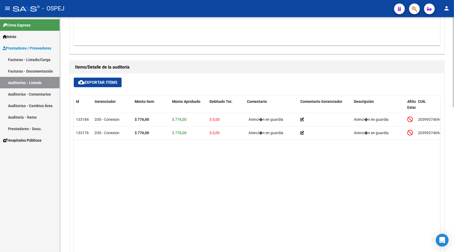
click at [112, 83] on span "cloud_download Exportar Items" at bounding box center [97, 82] width 39 height 5
click at [32, 82] on link "Auditorías - Listado" at bounding box center [30, 82] width 60 height 11
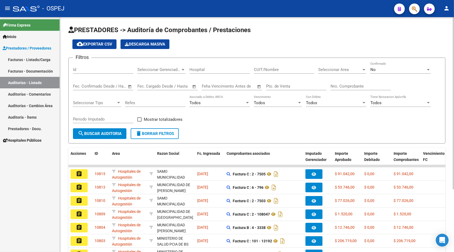
click at [87, 73] on div "Id" at bounding box center [103, 67] width 60 height 11
paste input "10713"
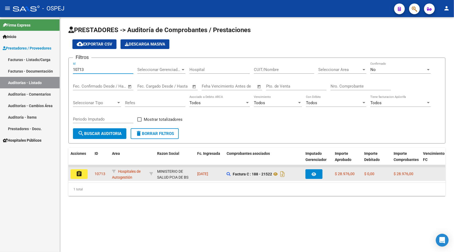
type input "10713"
click at [75, 178] on button "assignment" at bounding box center [79, 174] width 17 height 10
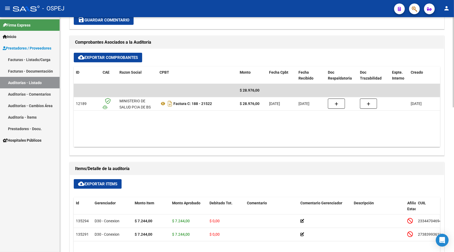
scroll to position [214, 0]
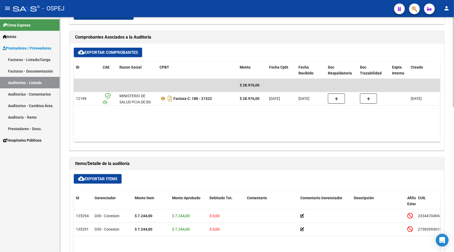
click at [87, 181] on button "cloud_download Exportar Items" at bounding box center [98, 179] width 48 height 10
click at [19, 83] on link "Auditorías - Listado" at bounding box center [30, 82] width 60 height 11
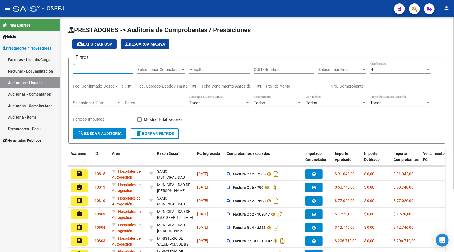
click at [77, 68] on input "Id" at bounding box center [103, 69] width 60 height 5
paste input "10714"
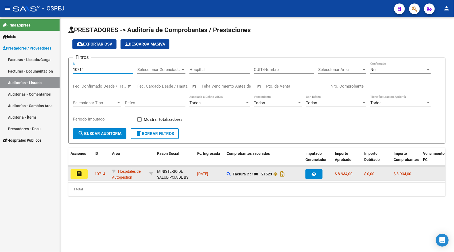
type input "10714"
click at [82, 176] on mat-icon "assignment" at bounding box center [79, 173] width 6 height 6
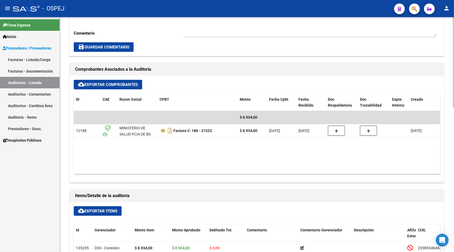
scroll to position [192, 0]
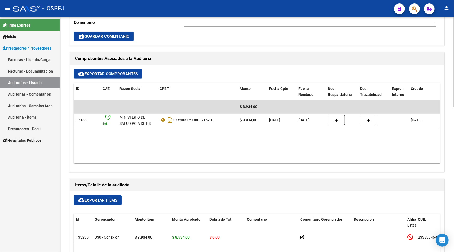
click at [99, 199] on span "cloud_download Exportar Items" at bounding box center [97, 200] width 39 height 5
click at [34, 80] on link "Auditorías - Listado" at bounding box center [30, 82] width 60 height 11
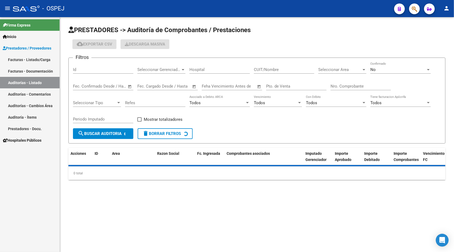
click at [90, 65] on div "Id" at bounding box center [103, 67] width 60 height 11
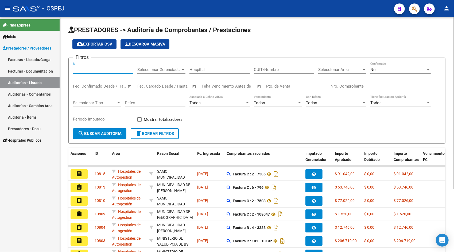
paste input "10715"
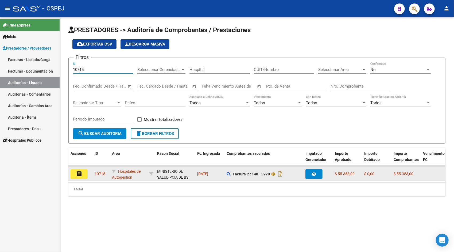
type input "10715"
click at [76, 177] on button "assignment" at bounding box center [79, 174] width 17 height 10
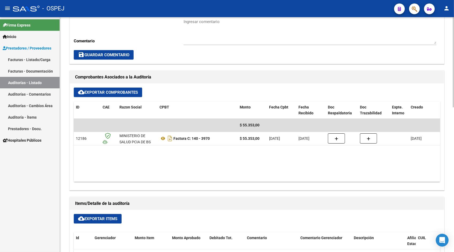
scroll to position [182, 0]
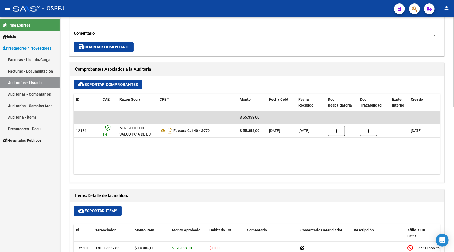
click at [101, 208] on span "cloud_download Exportar Items" at bounding box center [97, 210] width 39 height 5
click at [19, 82] on link "Auditorías - Listado" at bounding box center [30, 82] width 60 height 11
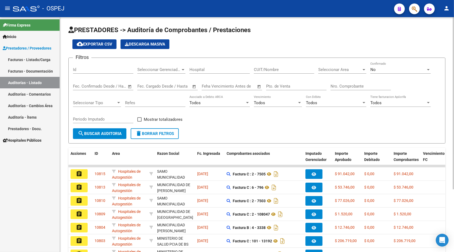
click at [85, 65] on div "Id" at bounding box center [103, 67] width 60 height 11
paste input "10716"
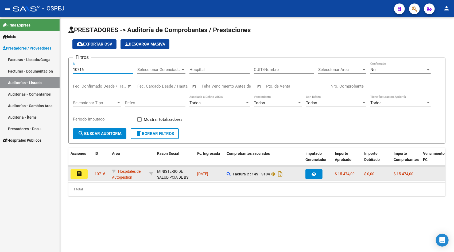
type input "10716"
click at [84, 167] on datatable-body-cell "assignment" at bounding box center [80, 173] width 24 height 13
click at [82, 172] on button "assignment" at bounding box center [79, 174] width 17 height 10
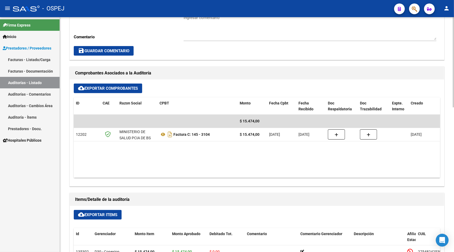
scroll to position [182, 0]
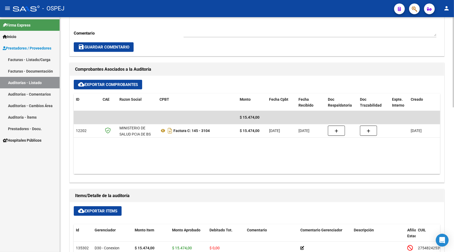
click at [86, 210] on span "cloud_download Exportar Items" at bounding box center [97, 210] width 39 height 5
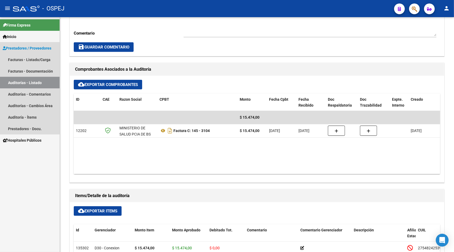
click at [41, 79] on link "Auditorías - Listado" at bounding box center [30, 82] width 60 height 11
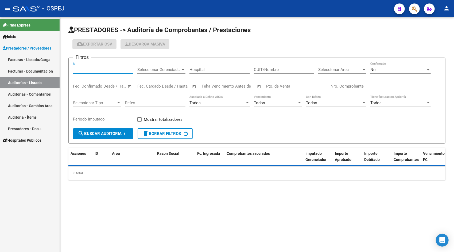
click at [87, 72] on input "Id" at bounding box center [103, 69] width 60 height 5
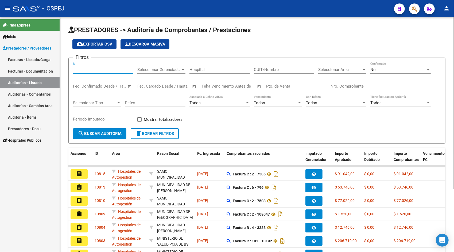
paste input "10717"
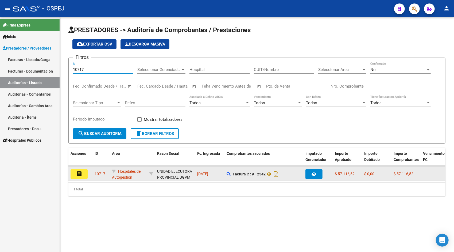
type input "10717"
click at [83, 180] on datatable-body-cell "assignment" at bounding box center [80, 173] width 24 height 13
click at [79, 178] on button "assignment" at bounding box center [79, 174] width 17 height 10
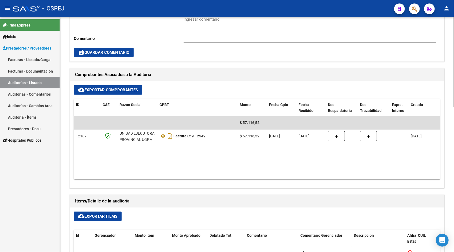
scroll to position [182, 0]
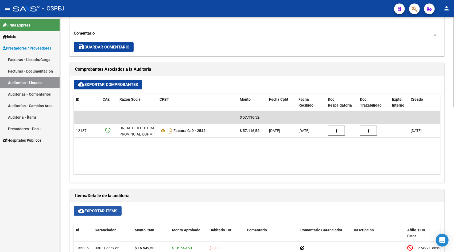
click at [109, 206] on button "cloud_download Exportar Items" at bounding box center [98, 211] width 48 height 10
